Goal: Task Accomplishment & Management: Manage account settings

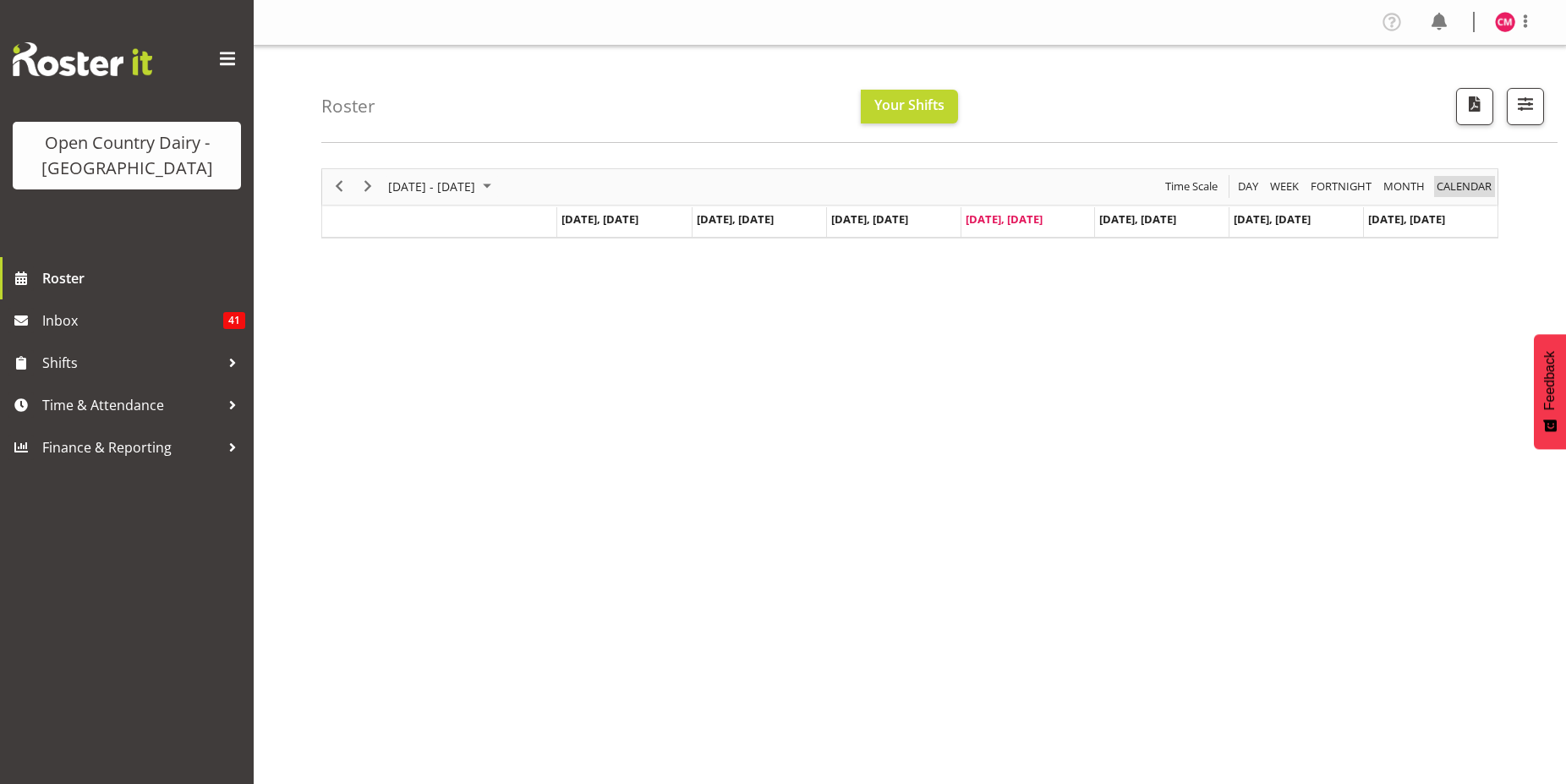
click at [1462, 188] on span "calendar" at bounding box center [1464, 187] width 59 height 21
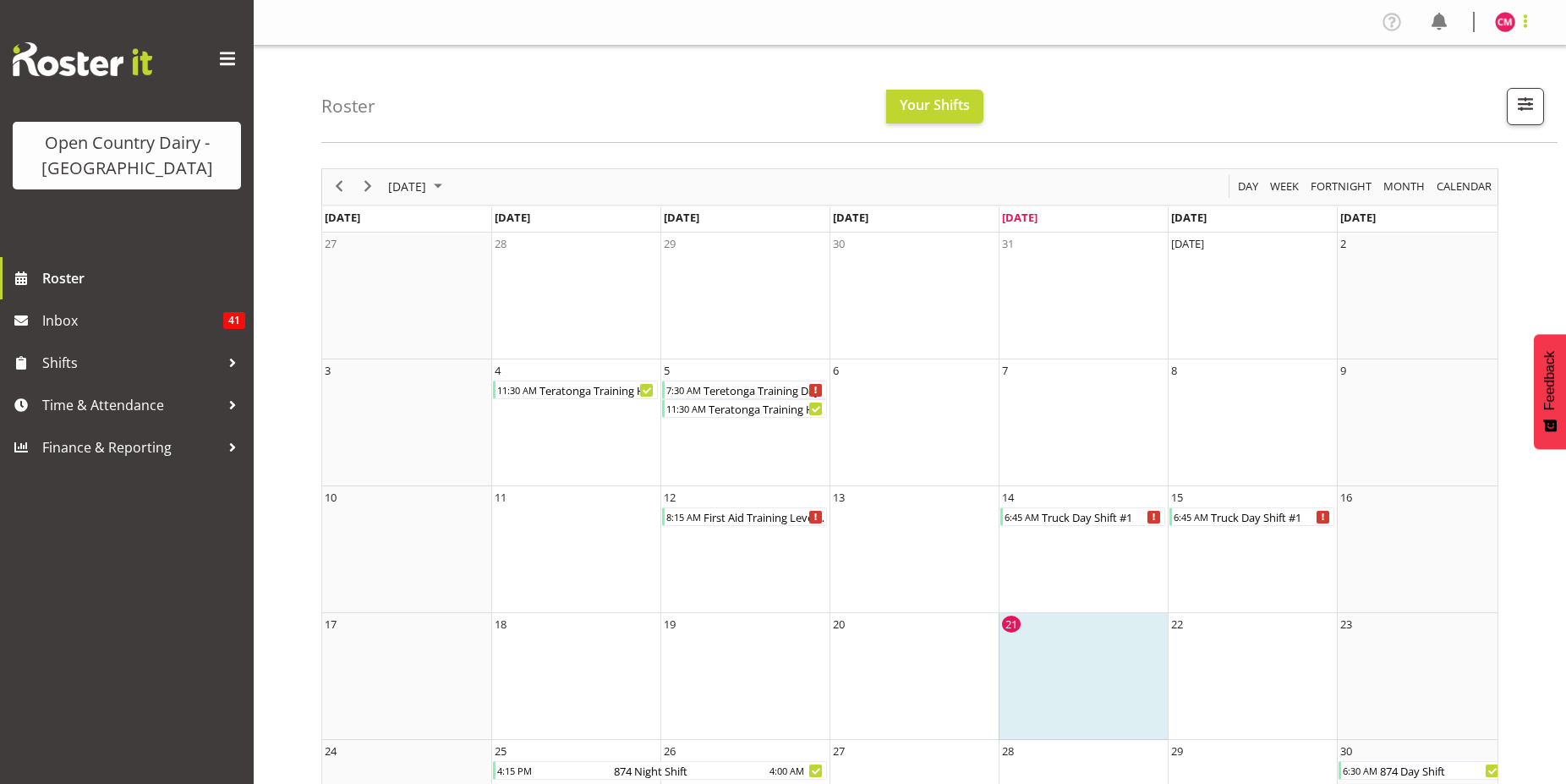
click at [1529, 24] on span at bounding box center [1526, 21] width 20 height 20
click at [1434, 91] on link "Log Out" at bounding box center [1455, 89] width 162 height 31
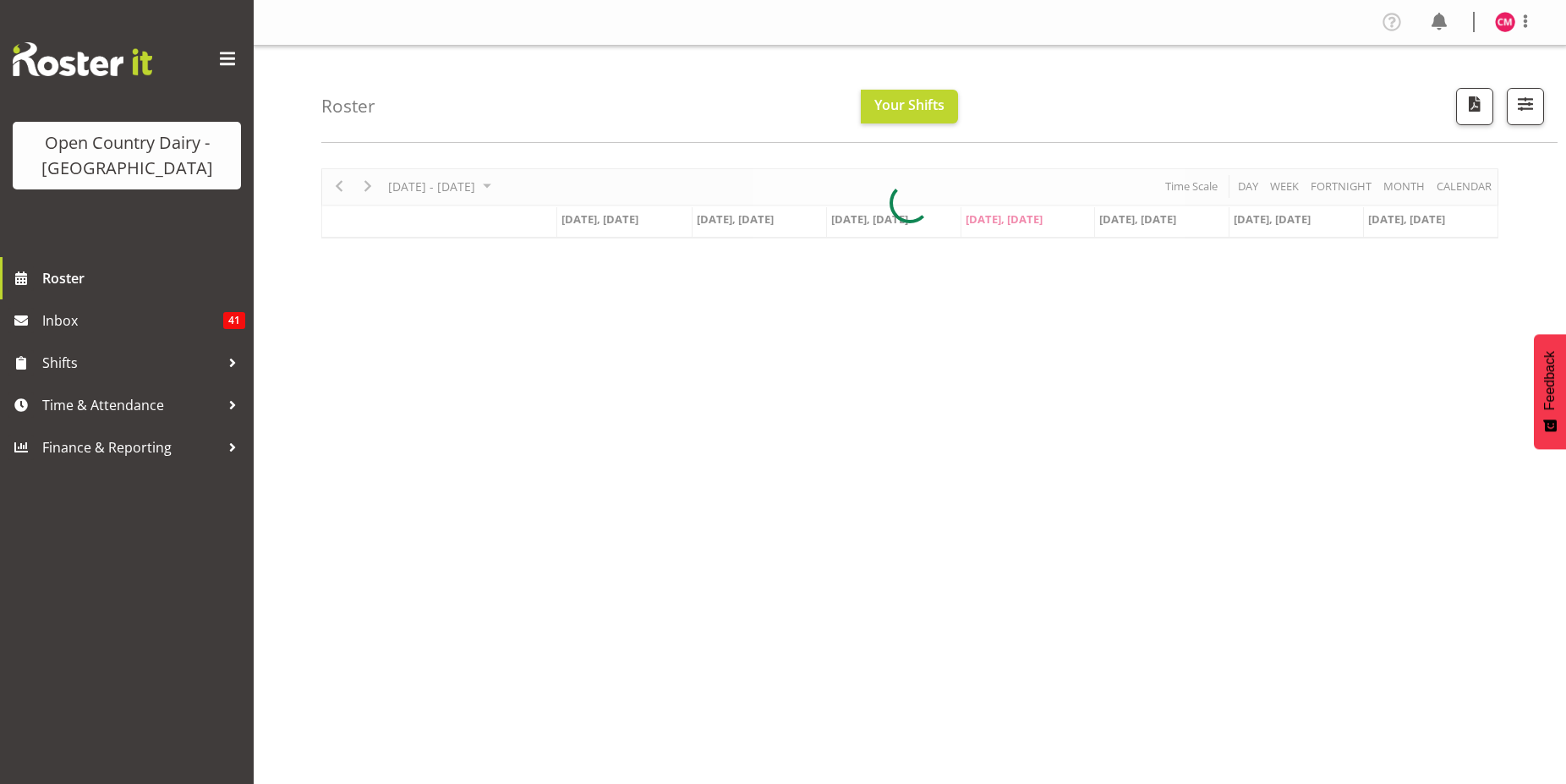
click at [1469, 188] on div "[DATE] - [DATE] [DATE] Day Week Fortnight Month calendar Month Agenda Time Scal…" at bounding box center [910, 203] width 1177 height 70
click at [1469, 188] on div "Timeline Week of August 21, 2025" at bounding box center [910, 203] width 1176 height 68
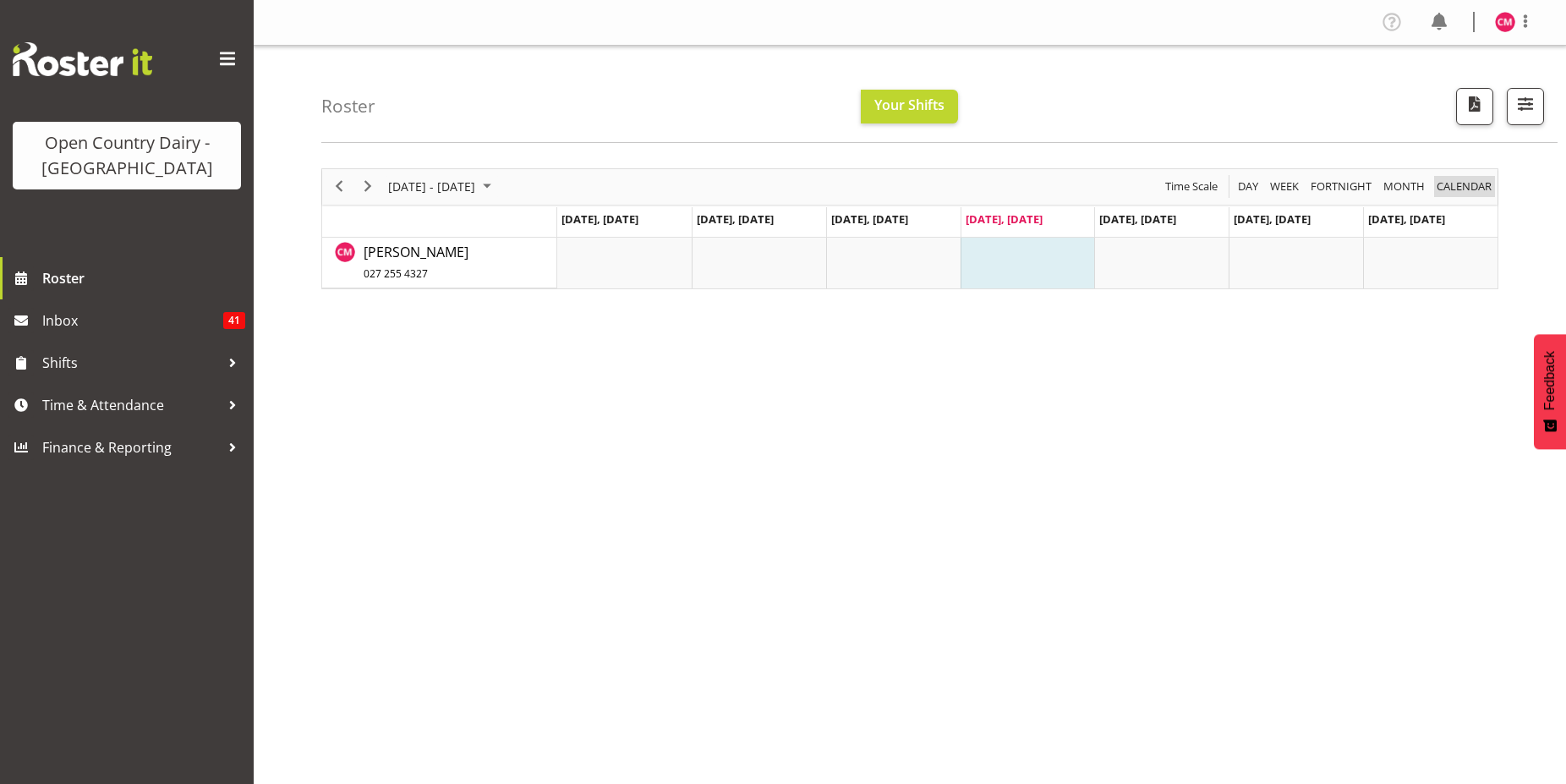
click at [1469, 188] on span "calendar" at bounding box center [1464, 187] width 59 height 21
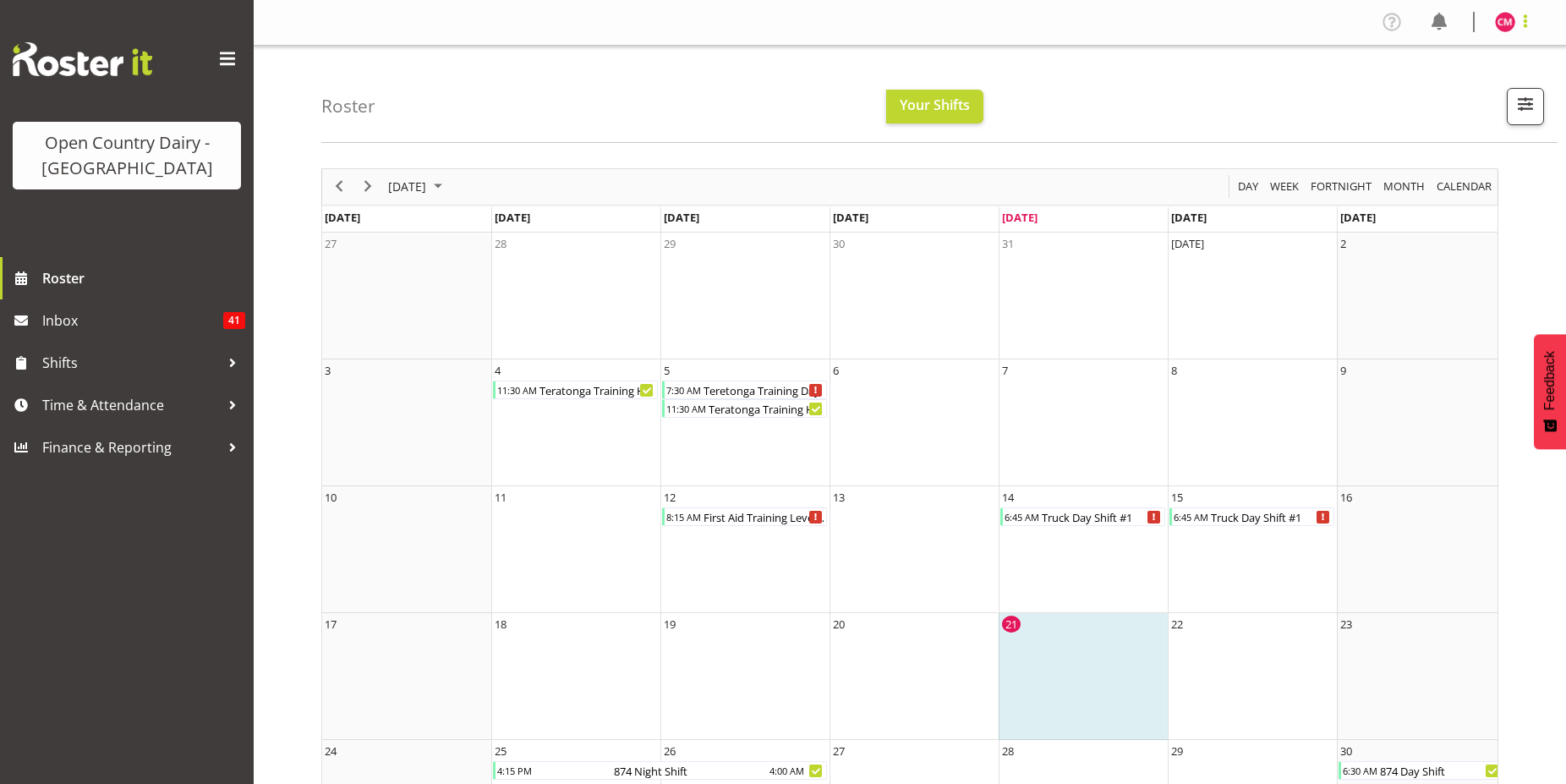
click at [1528, 18] on span at bounding box center [1526, 21] width 20 height 20
click at [1432, 90] on link "Log Out" at bounding box center [1455, 89] width 162 height 31
